Goal: Information Seeking & Learning: Learn about a topic

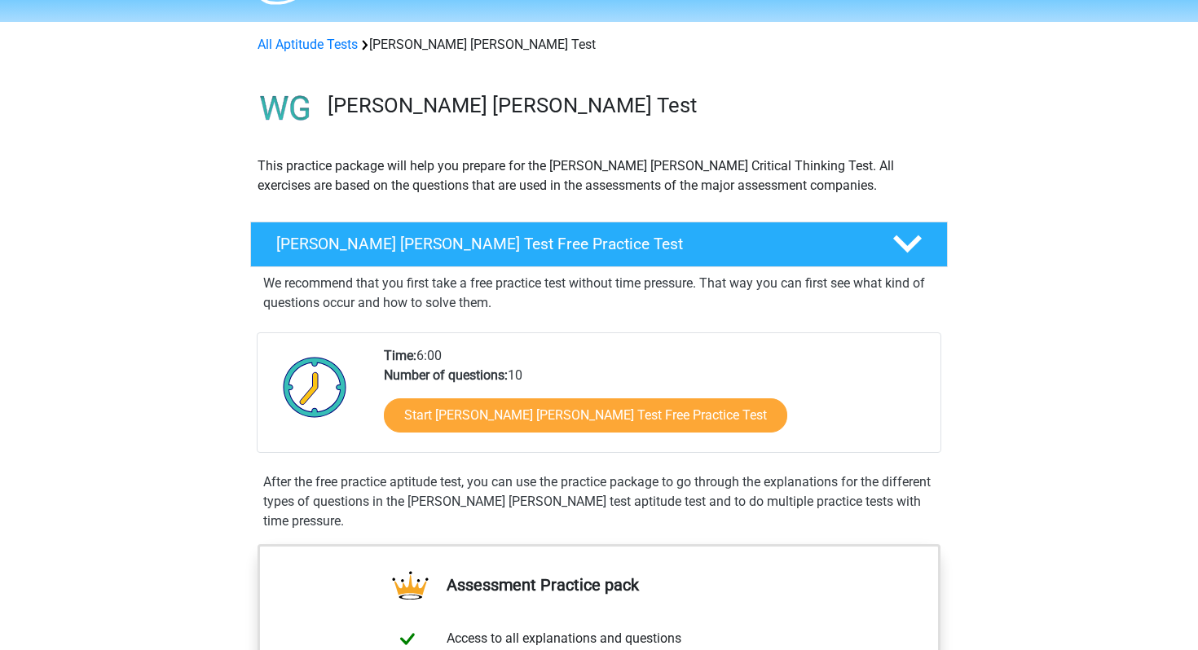
scroll to position [48, 0]
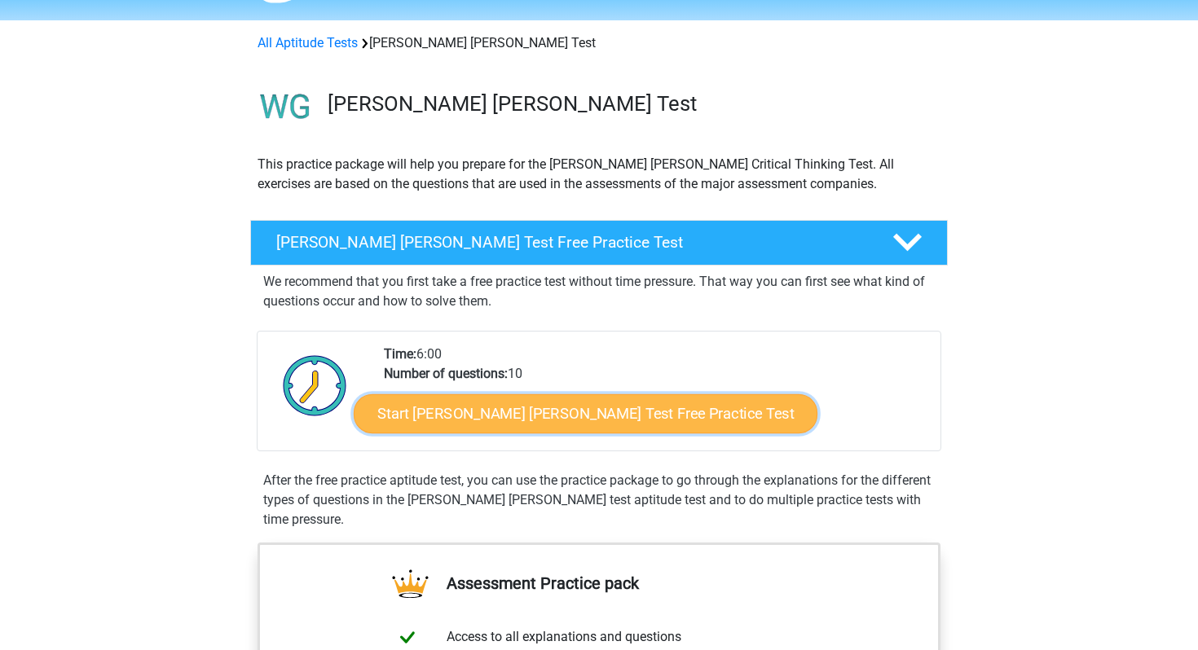
click at [470, 418] on link "Start [PERSON_NAME] [PERSON_NAME] Test Free Practice Test" at bounding box center [586, 413] width 464 height 39
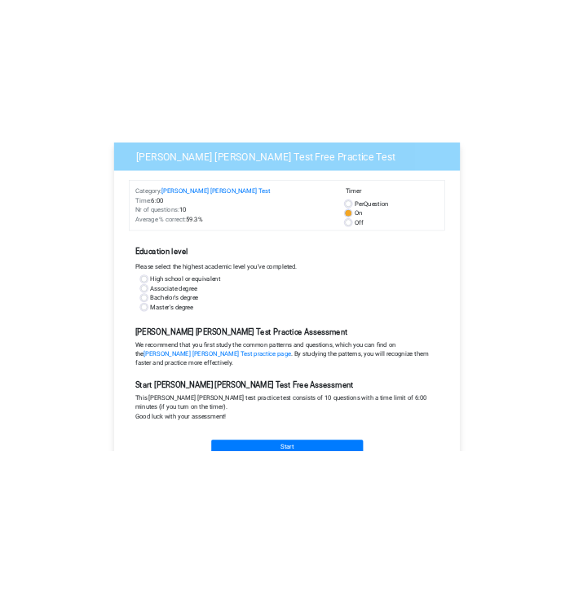
scroll to position [147, 0]
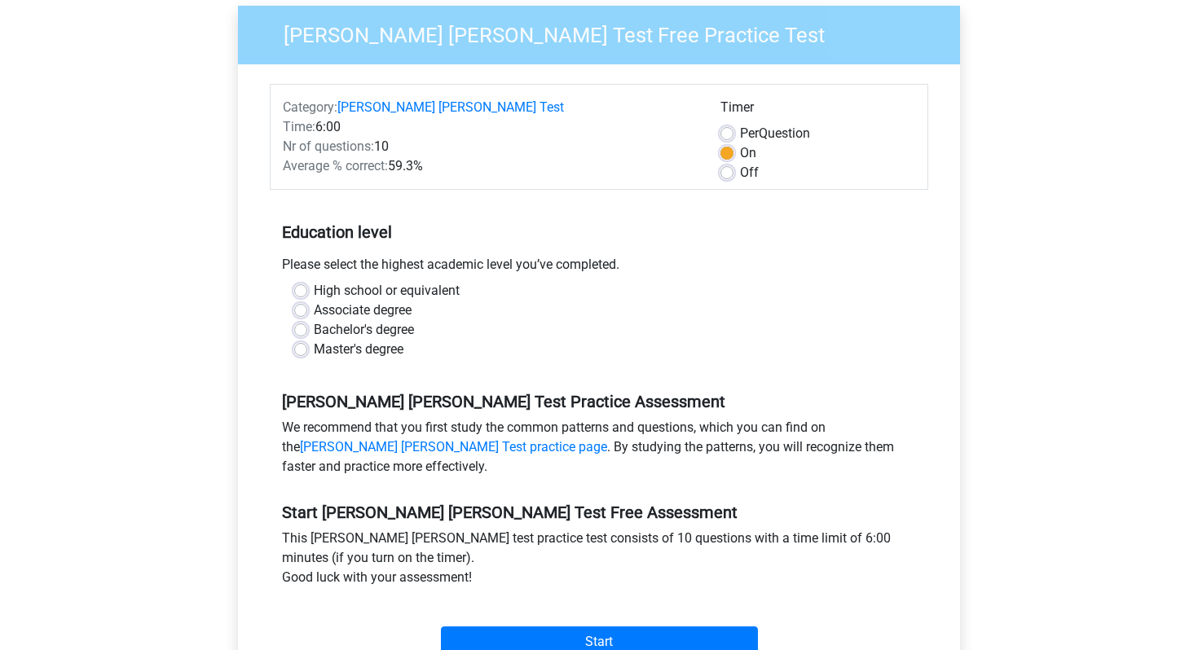
click at [314, 320] on label "Bachelor's degree" at bounding box center [364, 330] width 100 height 20
click at [301, 320] on input "Bachelor's degree" at bounding box center [300, 328] width 13 height 16
radio input "true"
click at [314, 281] on label "High school or equivalent" at bounding box center [387, 291] width 146 height 20
click at [300, 281] on input "High school or equivalent" at bounding box center [300, 289] width 13 height 16
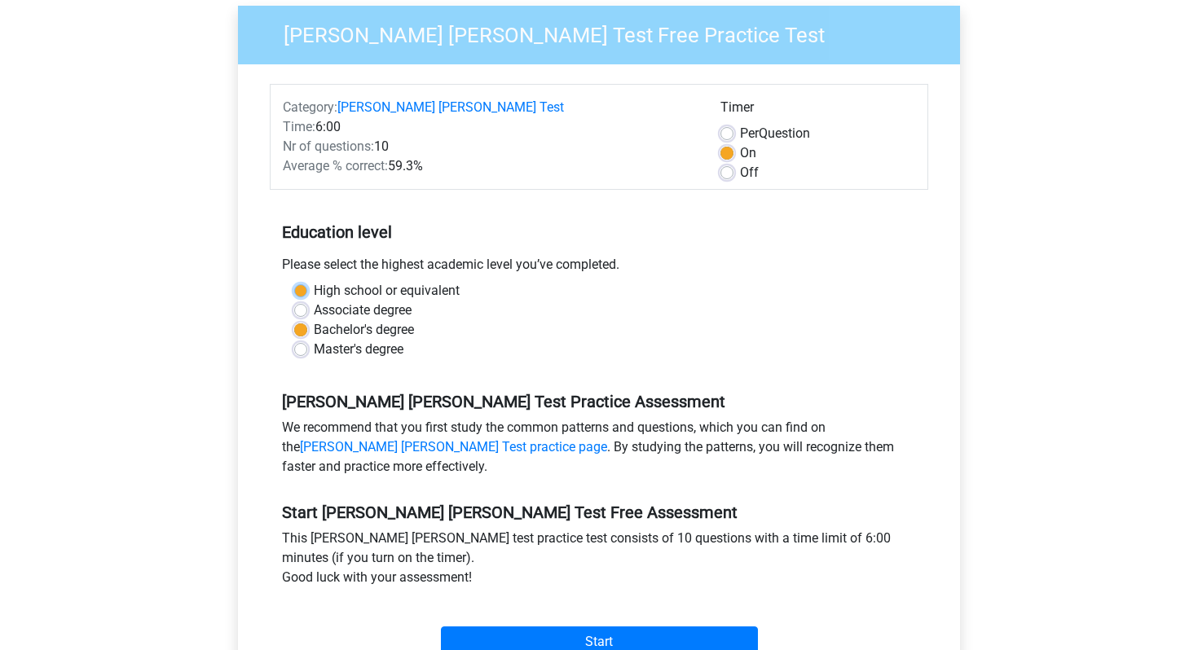
radio input "true"
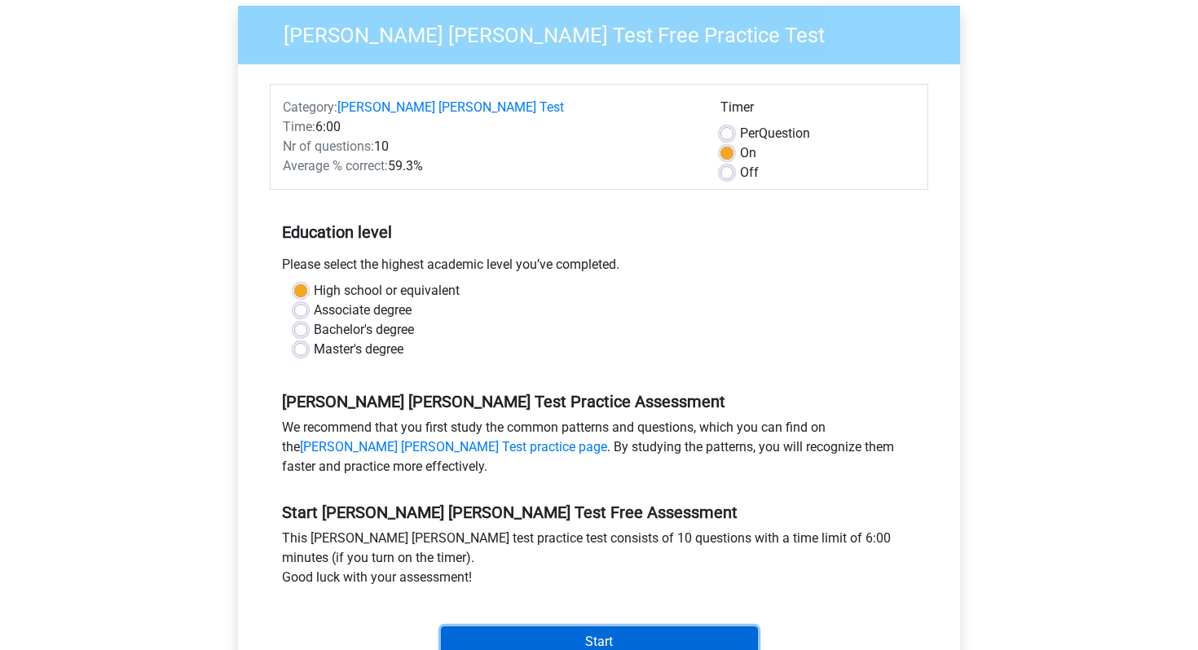
click at [488, 627] on input "Start" at bounding box center [599, 642] width 317 height 31
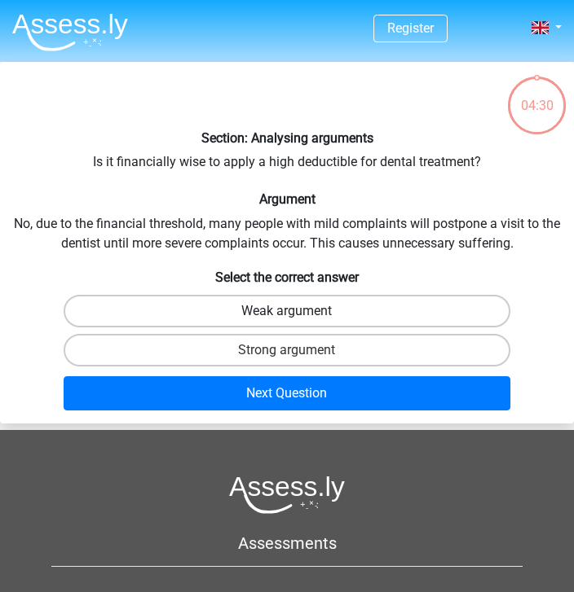
click at [236, 306] on label "Weak argument" at bounding box center [287, 311] width 447 height 33
click at [287, 311] on input "Weak argument" at bounding box center [292, 316] width 11 height 11
radio input "true"
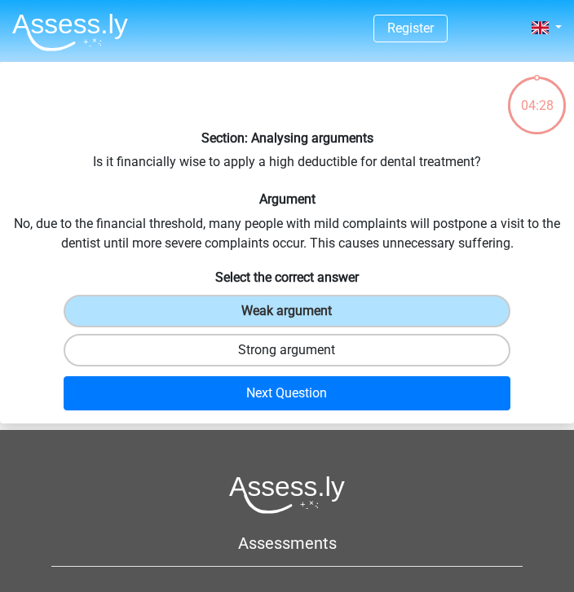
click at [235, 350] on label "Strong argument" at bounding box center [287, 350] width 447 height 33
click at [287, 350] on input "Strong argument" at bounding box center [292, 355] width 11 height 11
radio input "true"
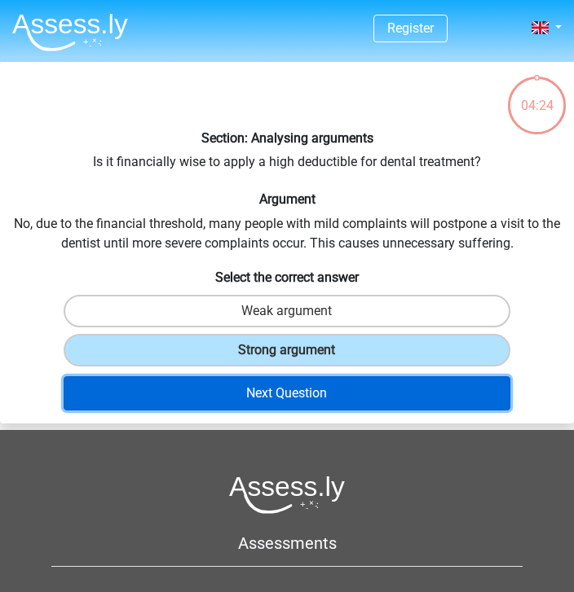
click at [242, 390] on button "Next Question" at bounding box center [287, 393] width 447 height 34
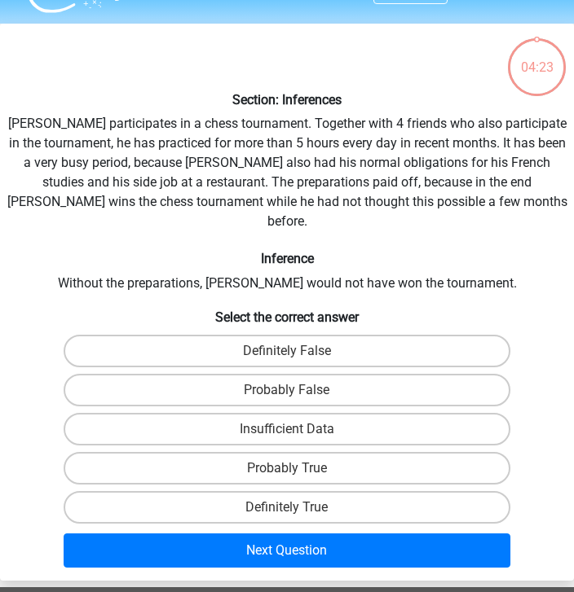
scroll to position [62, 0]
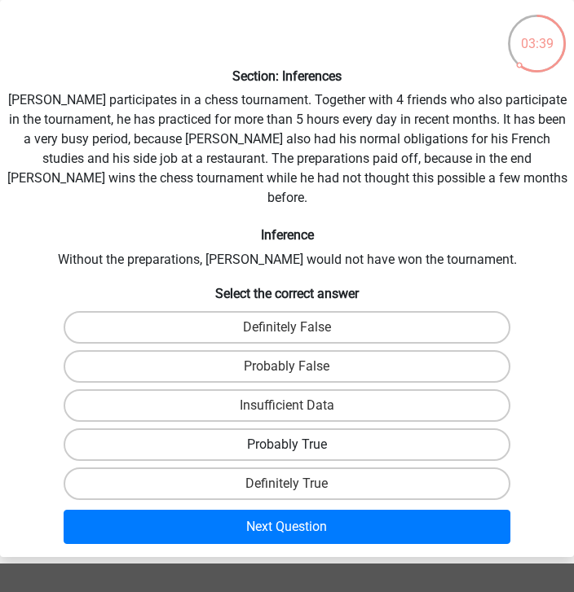
click at [296, 429] on label "Probably True" at bounding box center [287, 445] width 447 height 33
click at [296, 445] on input "Probably True" at bounding box center [292, 450] width 11 height 11
radio input "true"
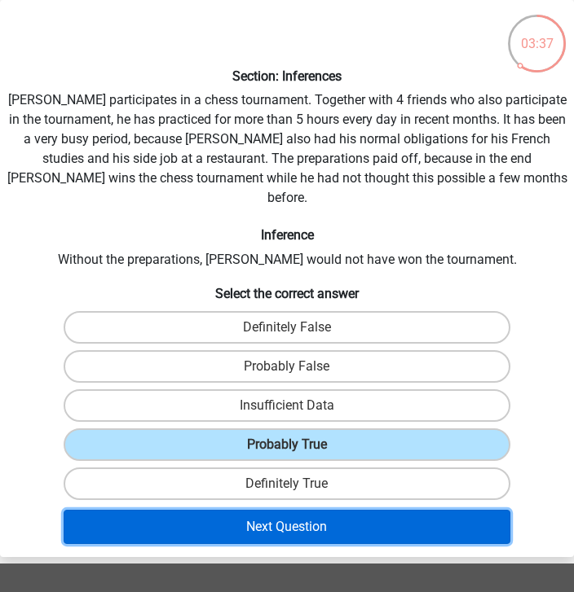
click at [315, 512] on button "Next Question" at bounding box center [287, 527] width 447 height 34
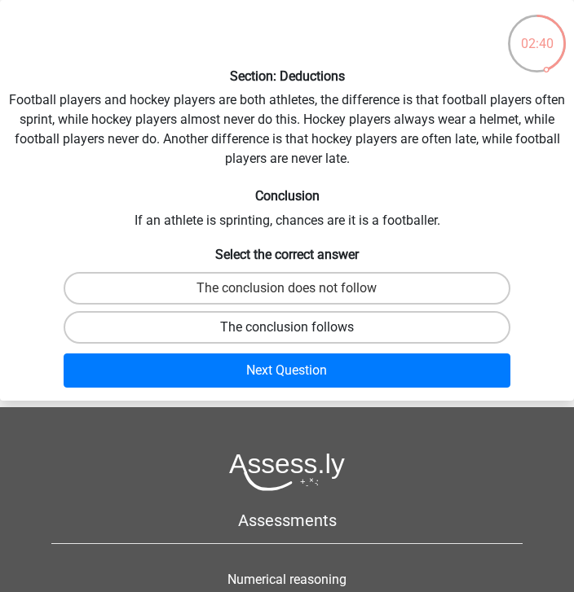
click at [167, 323] on label "The conclusion follows" at bounding box center [287, 327] width 447 height 33
click at [287, 328] on input "The conclusion follows" at bounding box center [292, 333] width 11 height 11
radio input "true"
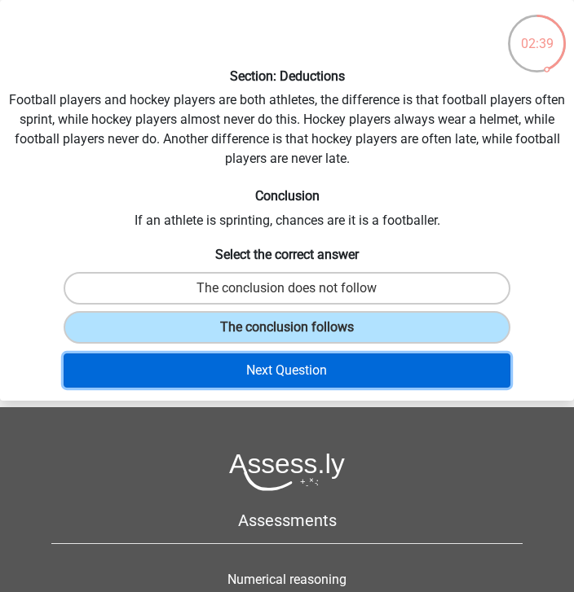
click at [166, 360] on button "Next Question" at bounding box center [287, 371] width 447 height 34
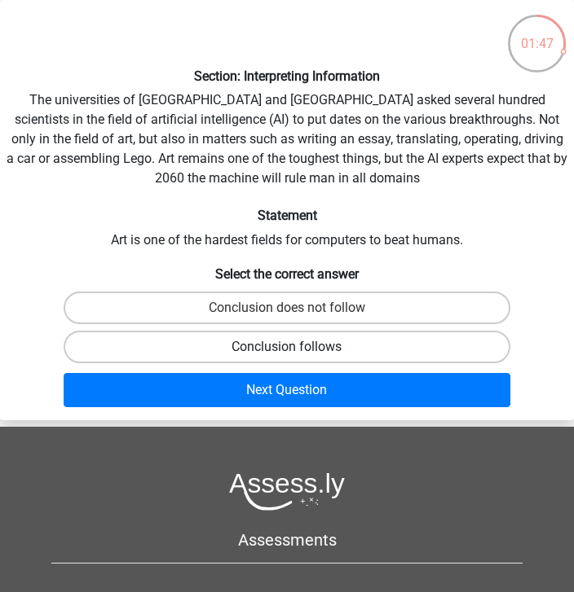
click at [183, 341] on label "Conclusion follows" at bounding box center [287, 347] width 447 height 33
click at [287, 347] on input "Conclusion follows" at bounding box center [292, 352] width 11 height 11
radio input "true"
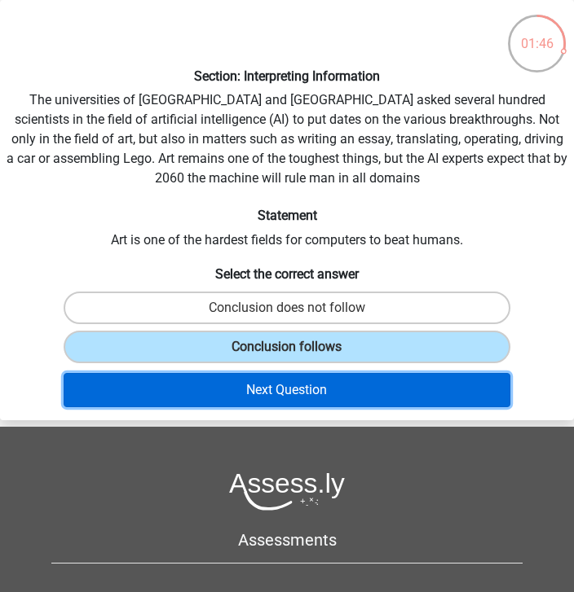
click at [215, 393] on button "Next Question" at bounding box center [287, 390] width 447 height 34
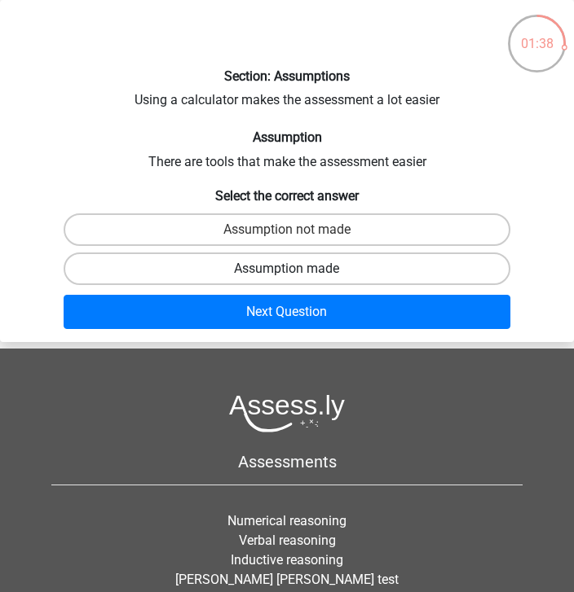
click at [265, 267] on label "Assumption made" at bounding box center [287, 269] width 447 height 33
click at [287, 269] on input "Assumption made" at bounding box center [292, 274] width 11 height 11
radio input "true"
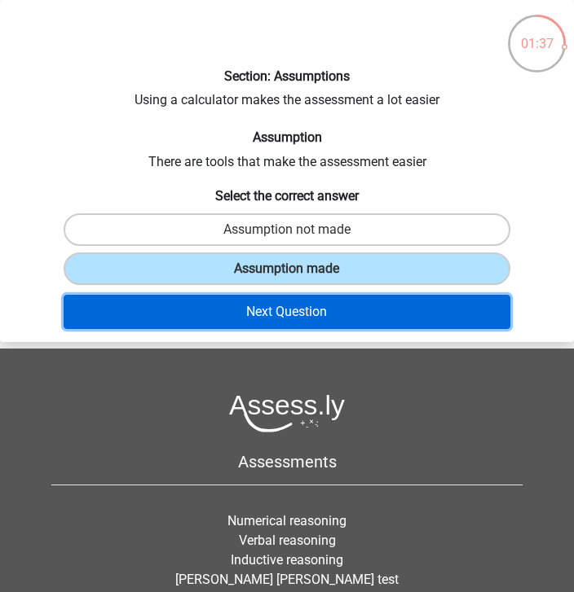
click at [278, 312] on button "Next Question" at bounding box center [287, 312] width 447 height 34
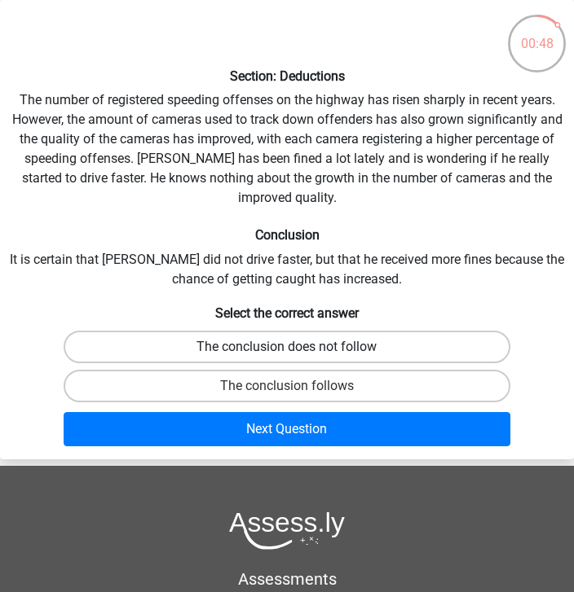
click at [203, 332] on label "The conclusion does not follow" at bounding box center [287, 347] width 447 height 33
click at [287, 347] on input "The conclusion does not follow" at bounding box center [292, 352] width 11 height 11
radio input "true"
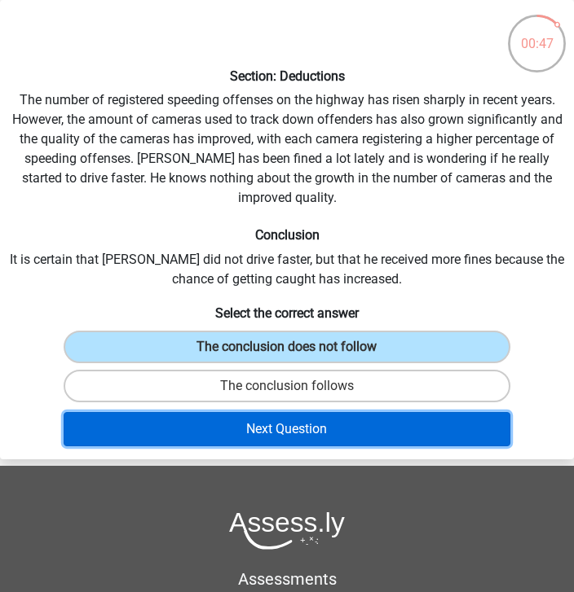
click at [219, 412] on button "Next Question" at bounding box center [287, 429] width 447 height 34
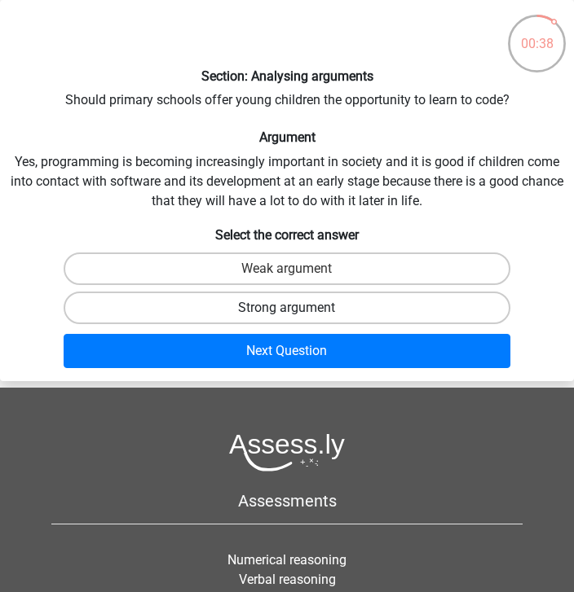
click at [160, 301] on label "Strong argument" at bounding box center [287, 308] width 447 height 33
click at [287, 308] on input "Strong argument" at bounding box center [292, 313] width 11 height 11
radio input "true"
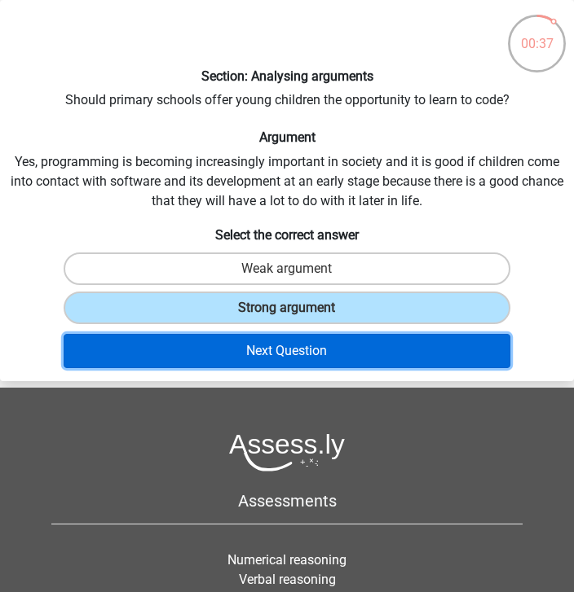
click at [199, 354] on button "Next Question" at bounding box center [287, 351] width 447 height 34
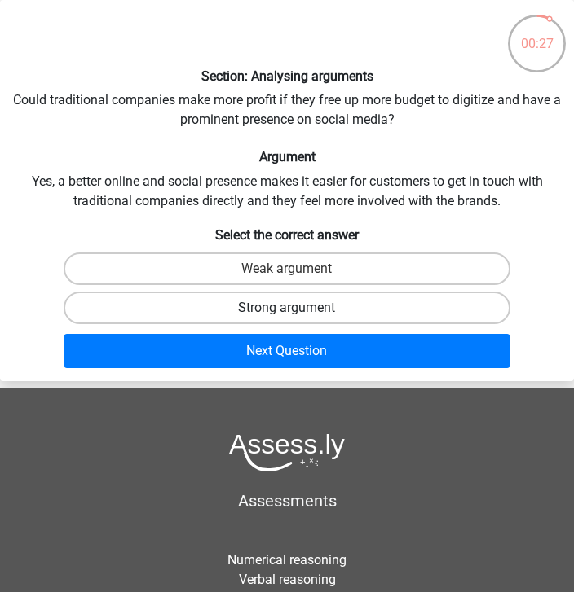
click at [212, 306] on label "Strong argument" at bounding box center [287, 308] width 447 height 33
click at [287, 308] on input "Strong argument" at bounding box center [292, 313] width 11 height 11
radio input "true"
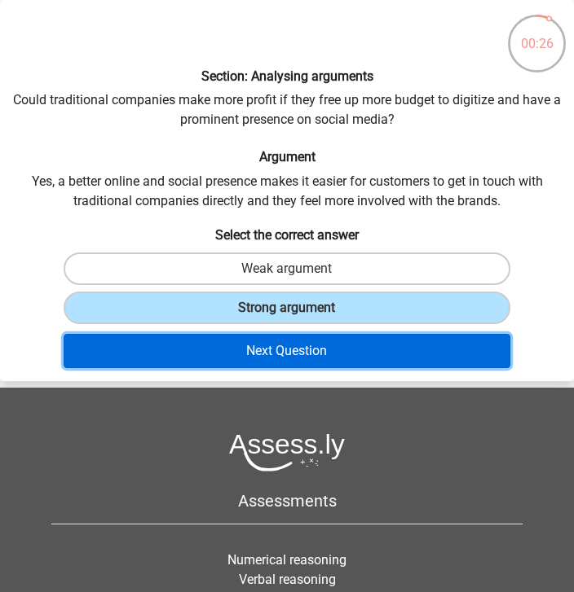
click at [210, 350] on button "Next Question" at bounding box center [287, 351] width 447 height 34
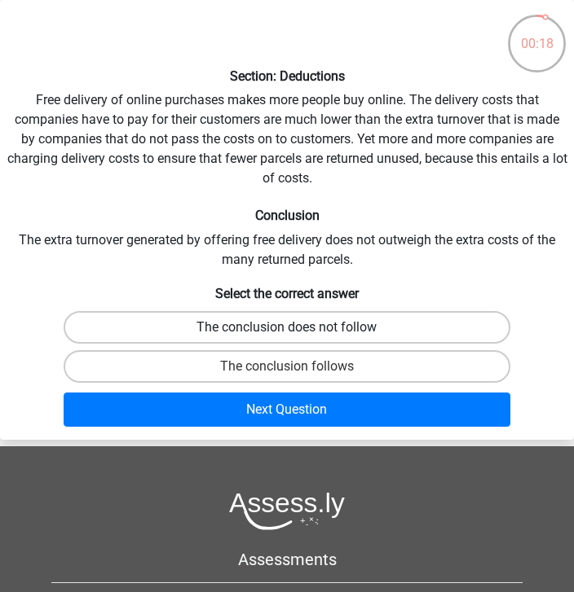
click at [204, 337] on label "The conclusion does not follow" at bounding box center [287, 327] width 447 height 33
click at [287, 337] on input "The conclusion does not follow" at bounding box center [292, 333] width 11 height 11
radio input "true"
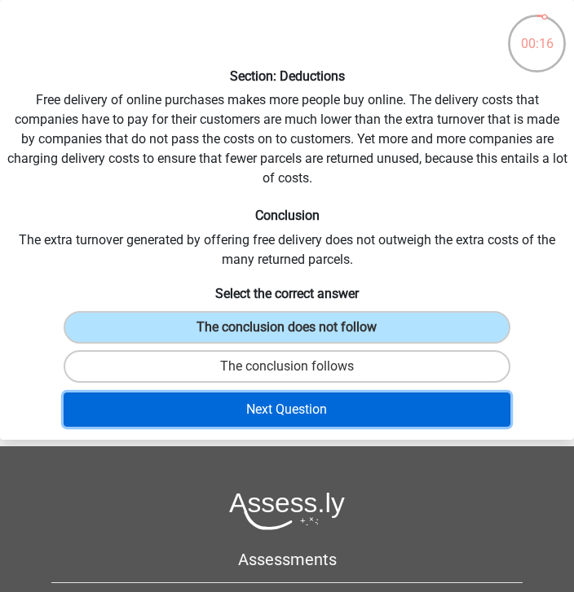
click at [196, 418] on button "Next Question" at bounding box center [287, 410] width 447 height 34
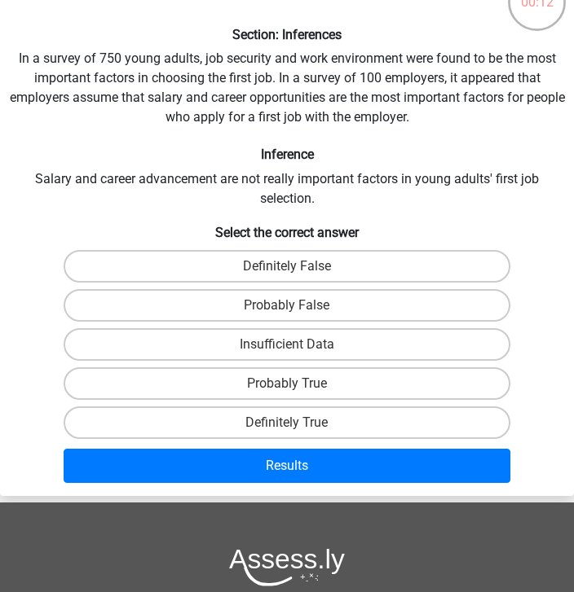
scroll to position [66, 0]
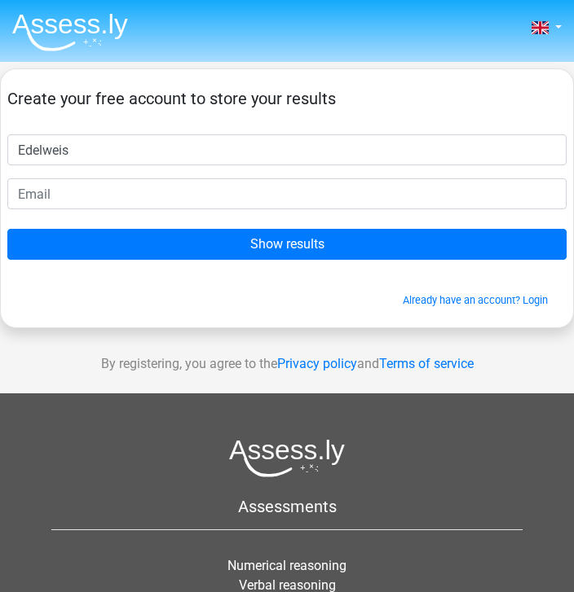
type input "Edelweis"
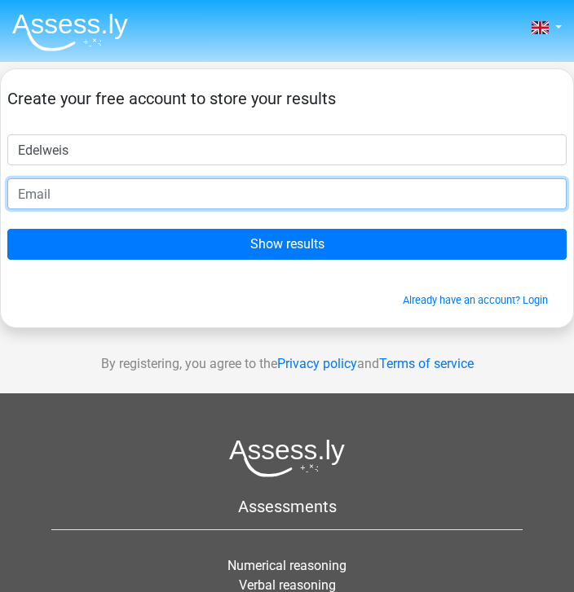
click at [42, 188] on input "email" at bounding box center [286, 193] width 559 height 31
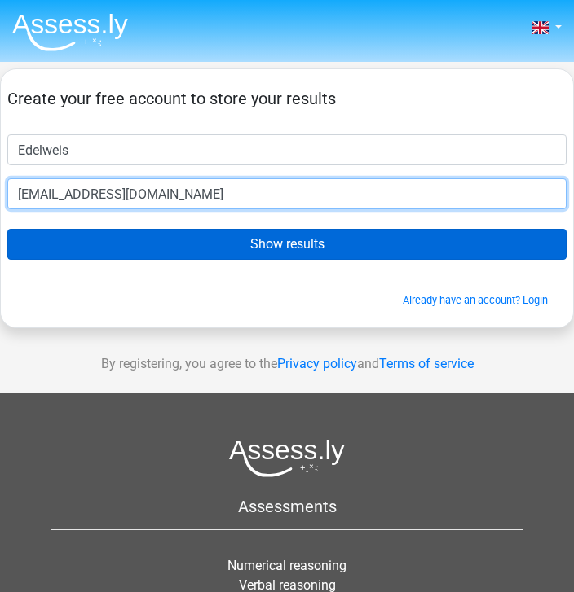
type input "[EMAIL_ADDRESS][DOMAIN_NAME]"
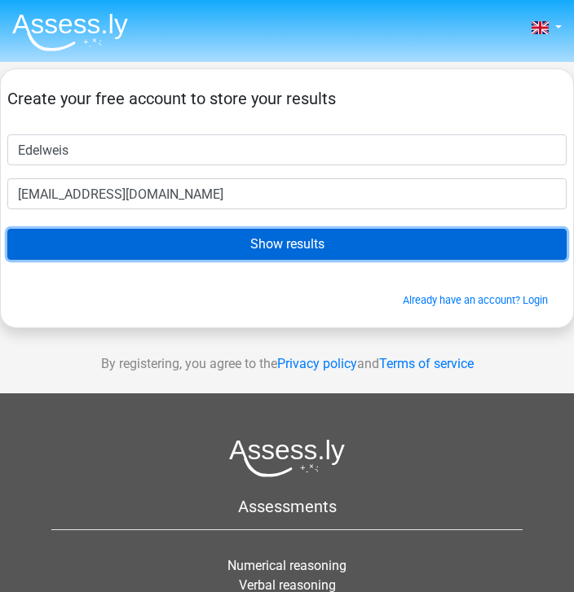
click at [147, 235] on input "Show results" at bounding box center [286, 244] width 559 height 31
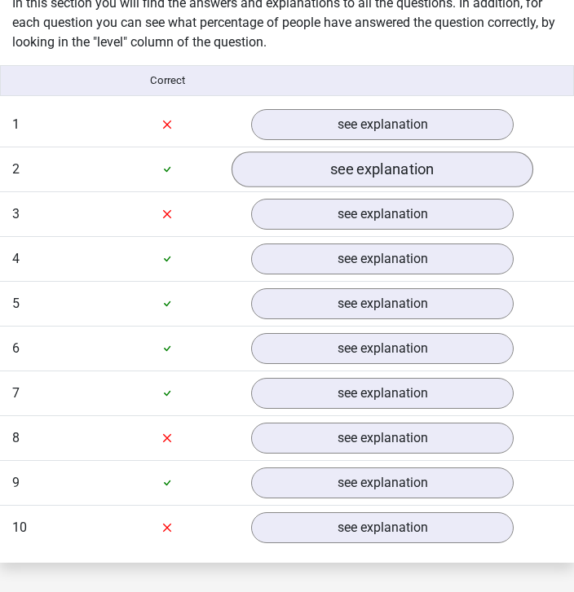
scroll to position [1315, 0]
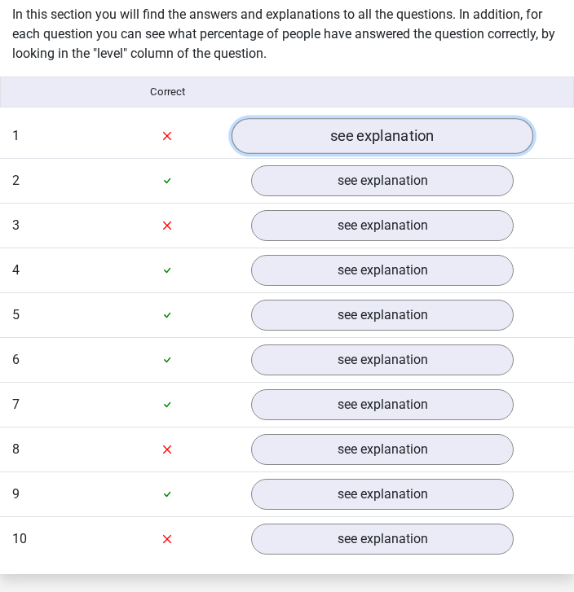
click at [321, 148] on link "see explanation" at bounding box center [381, 136] width 301 height 36
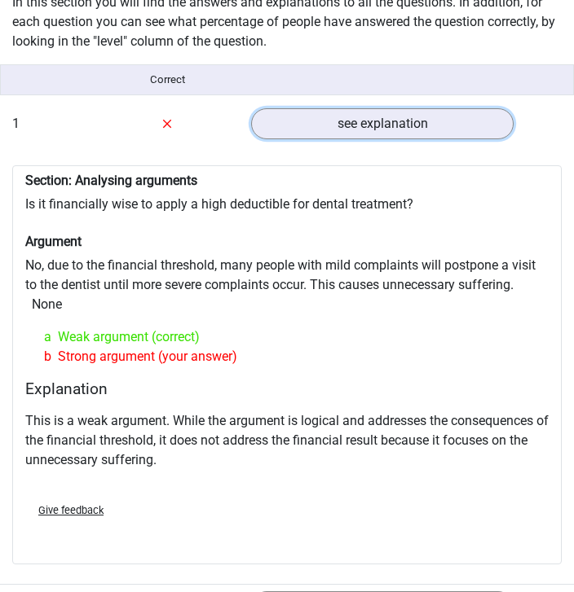
scroll to position [1331, 0]
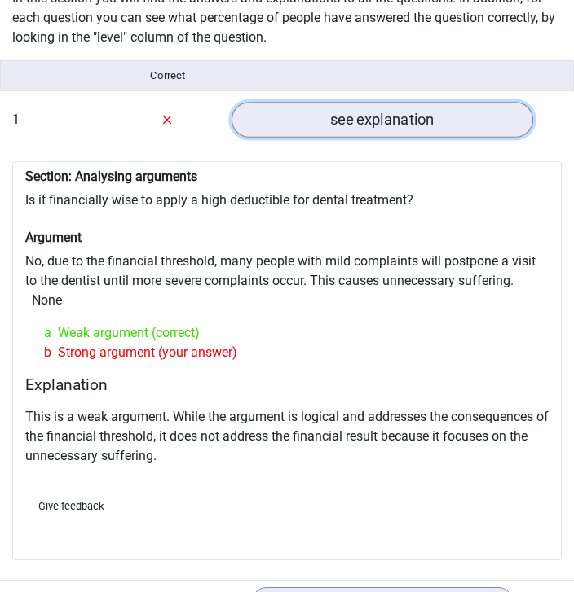
click at [271, 113] on link "see explanation" at bounding box center [381, 120] width 301 height 36
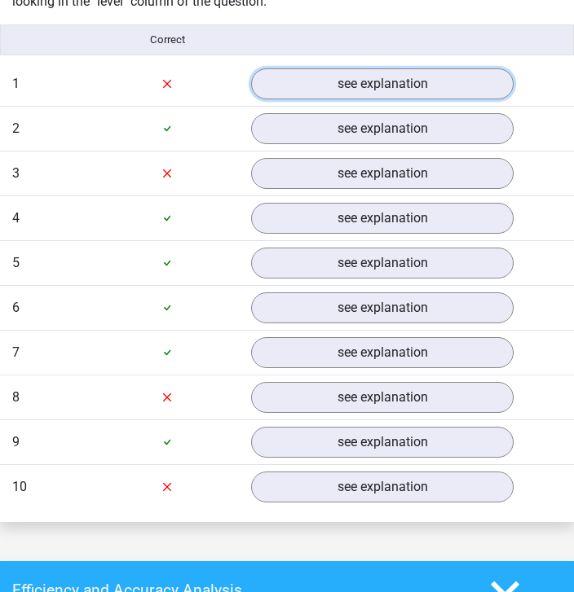
scroll to position [1393, 0]
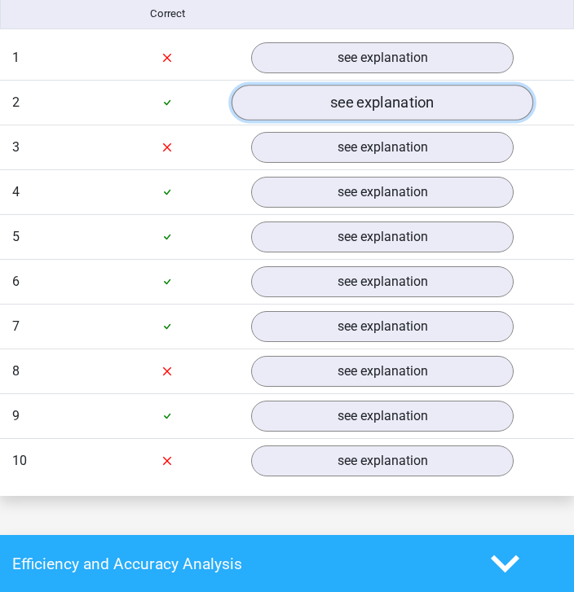
click at [324, 99] on link "see explanation" at bounding box center [381, 103] width 301 height 36
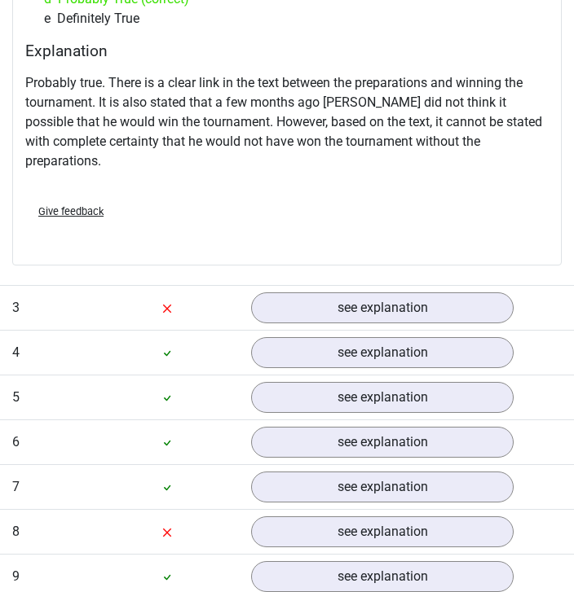
scroll to position [1844, 0]
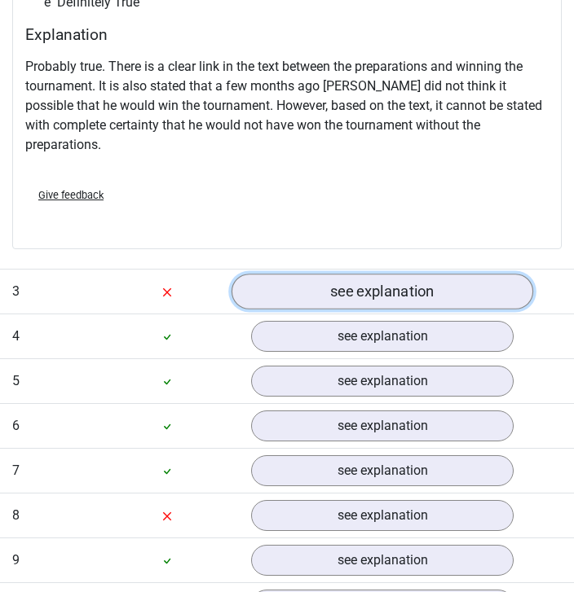
click at [299, 283] on link "see explanation" at bounding box center [381, 292] width 301 height 36
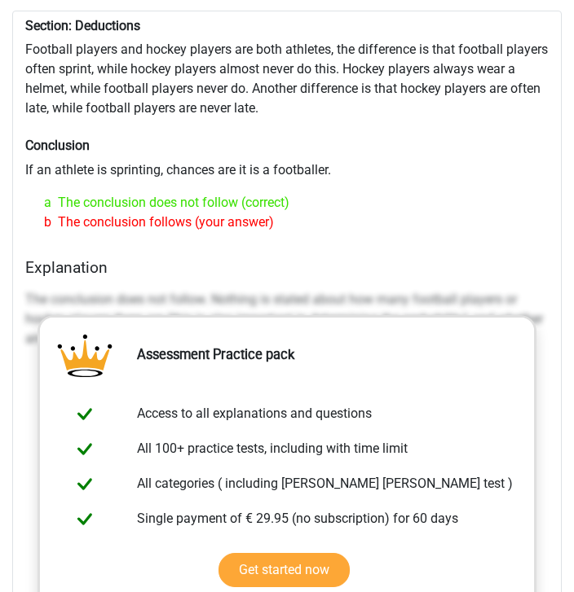
click at [360, 157] on div "Section: Deductions Football players and hockey players are both athletes, the …" at bounding box center [286, 429] width 549 height 837
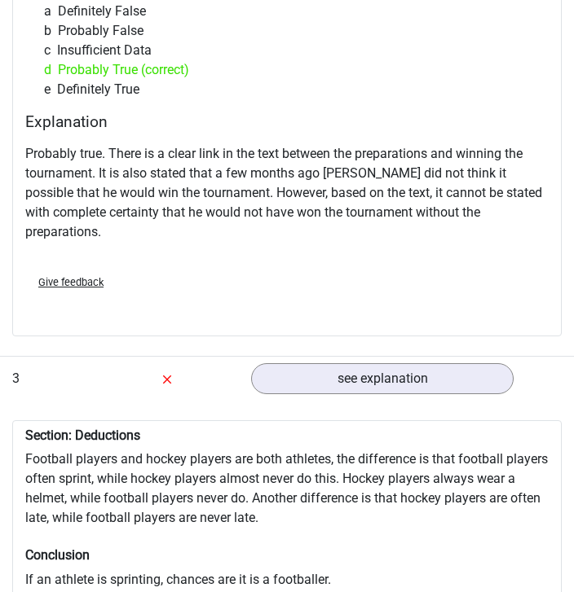
scroll to position [1820, 0]
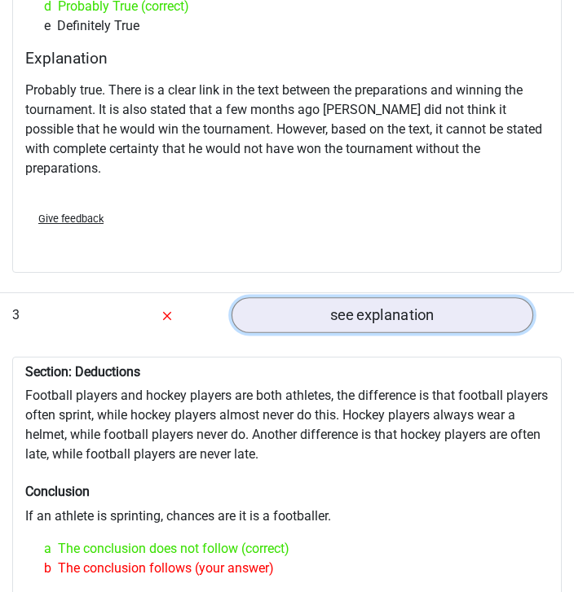
click at [376, 300] on link "see explanation" at bounding box center [381, 315] width 301 height 36
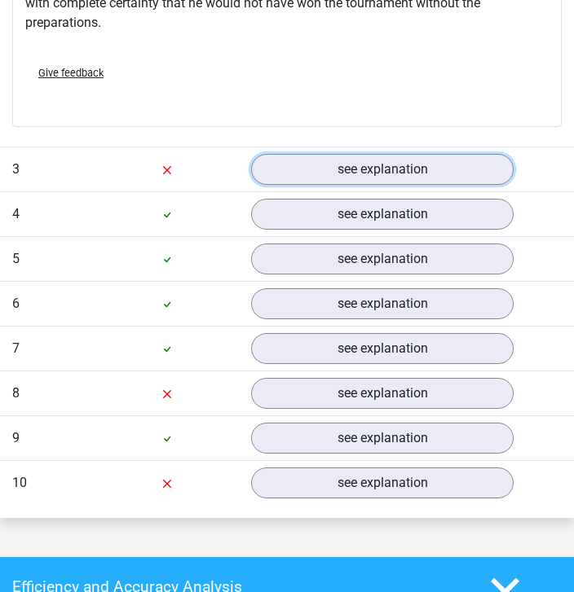
scroll to position [2060, 0]
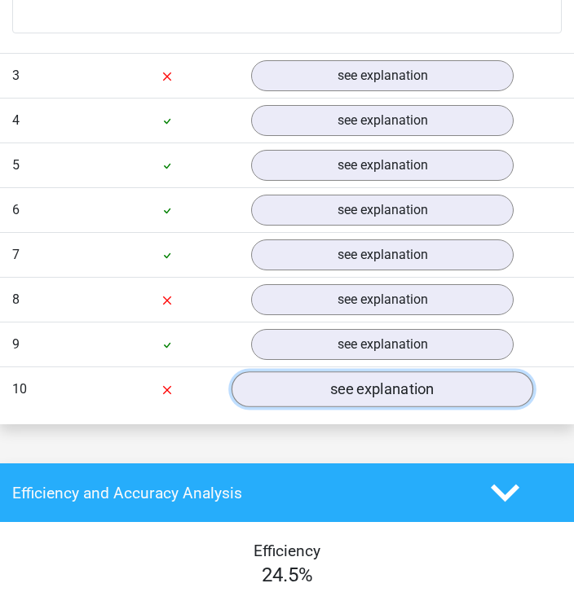
click at [297, 372] on link "see explanation" at bounding box center [381, 390] width 301 height 36
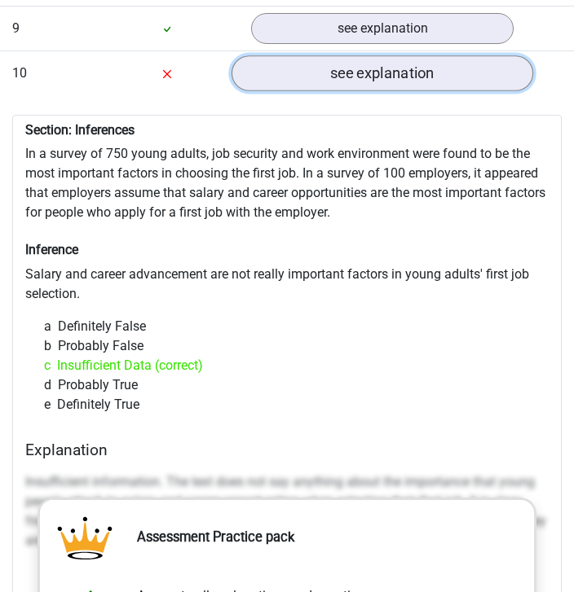
scroll to position [2378, 0]
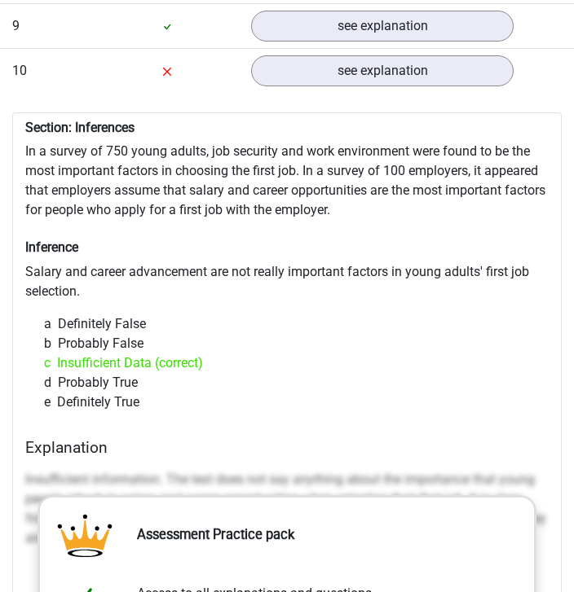
click at [294, 315] on div "a Definitely False" at bounding box center [287, 325] width 510 height 20
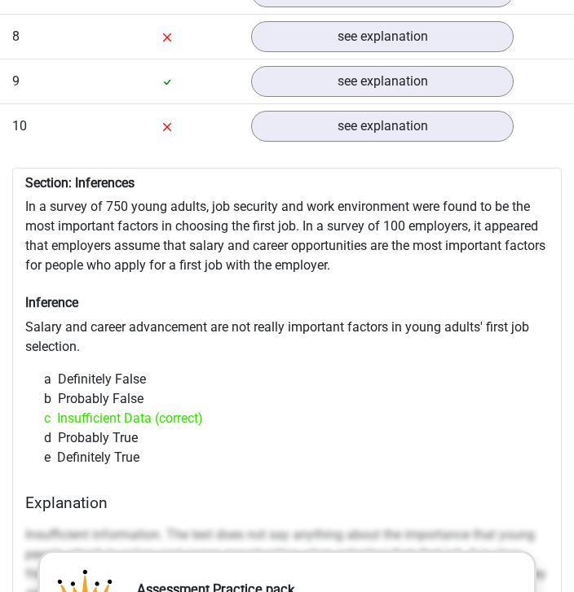
scroll to position [2048, 0]
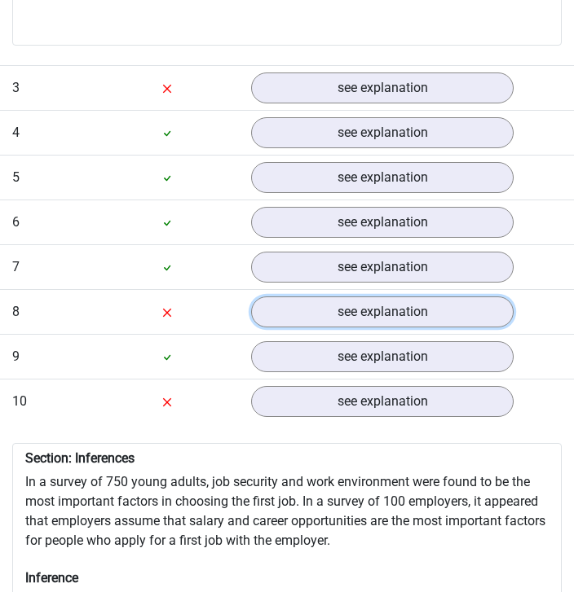
click at [294, 297] on link "see explanation" at bounding box center [382, 312] width 262 height 31
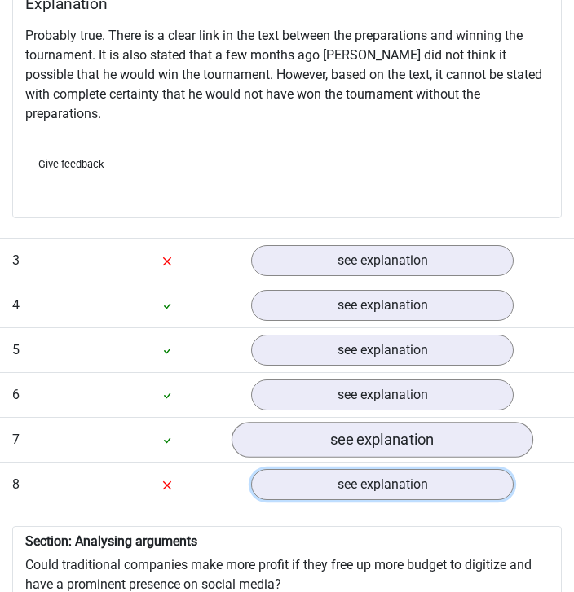
scroll to position [1855, 0]
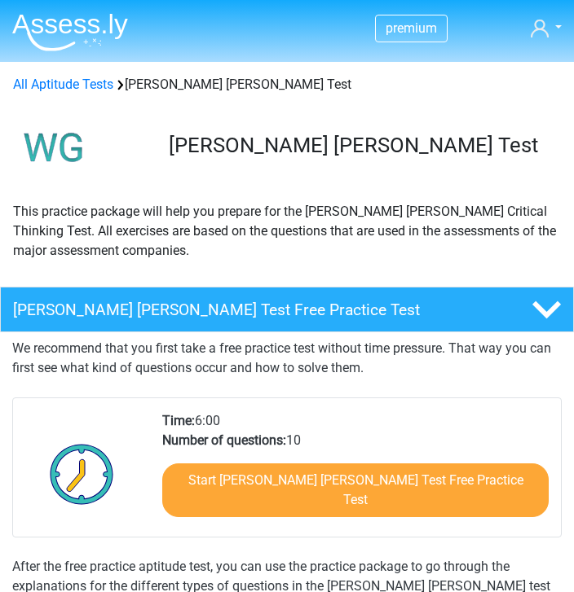
scroll to position [48, 0]
